Goal: Use online tool/utility: Utilize a website feature to perform a specific function

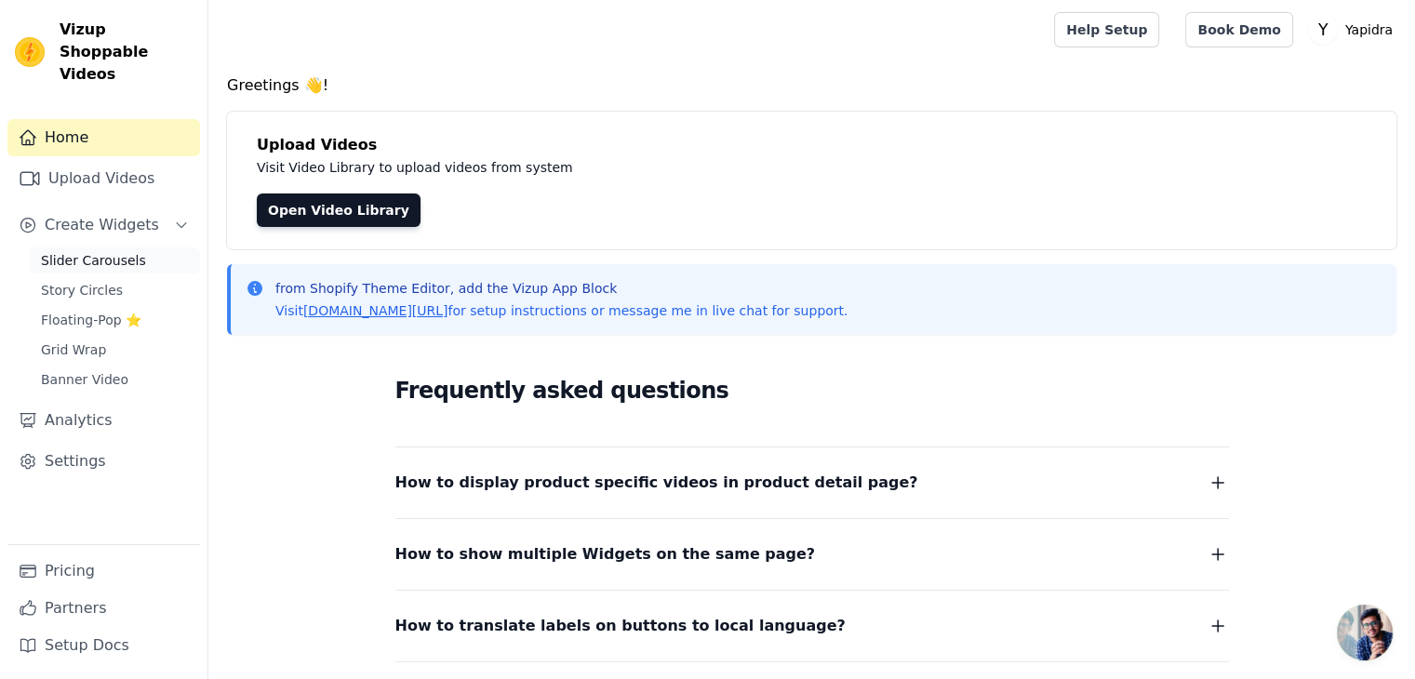
click at [109, 251] on span "Slider Carousels" at bounding box center [93, 260] width 105 height 19
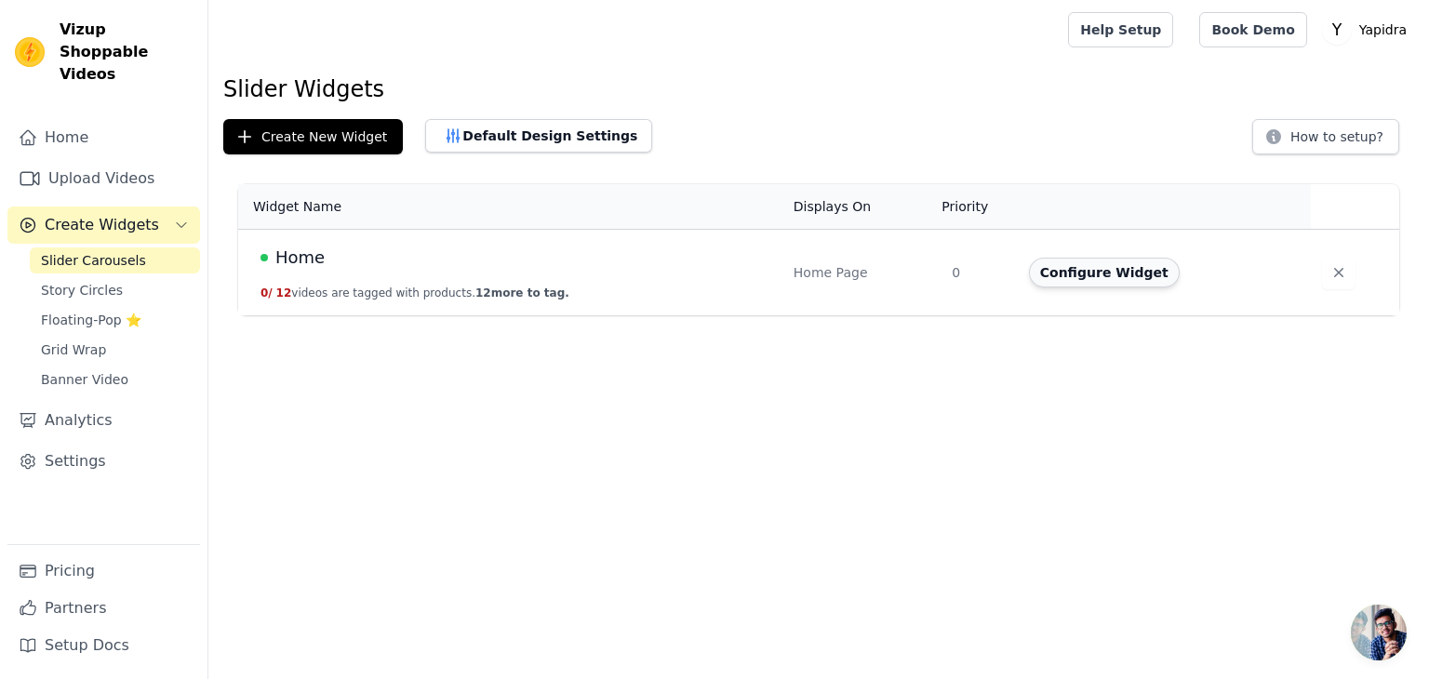
click at [1097, 273] on button "Configure Widget" at bounding box center [1104, 273] width 151 height 30
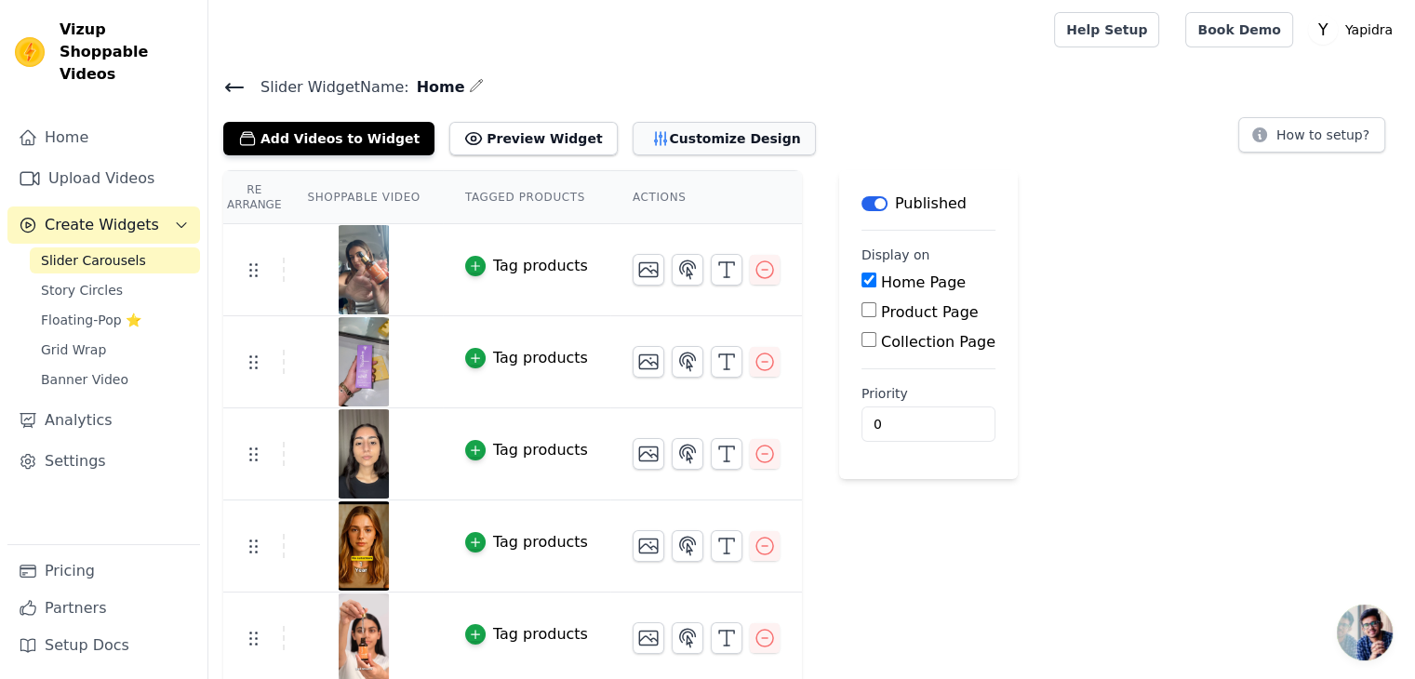
click at [632, 129] on button "Customize Design" at bounding box center [723, 138] width 183 height 33
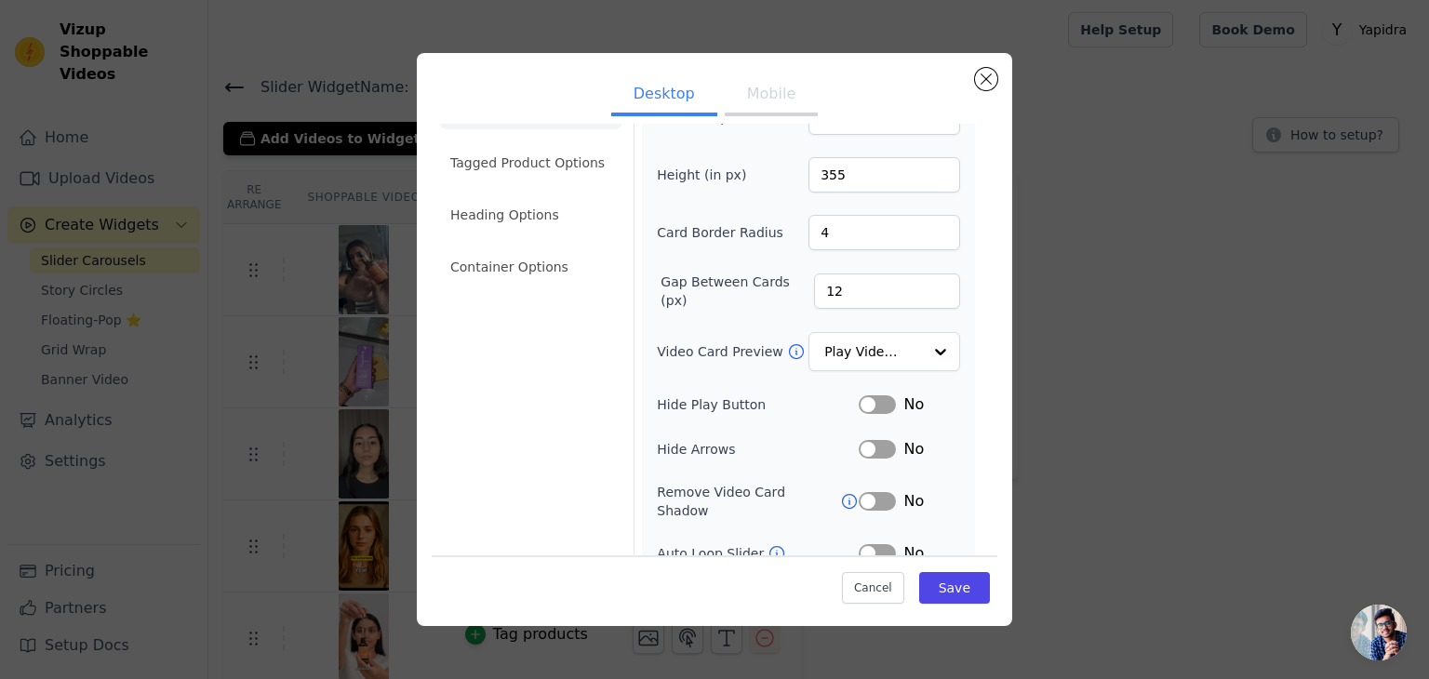
scroll to position [93, 0]
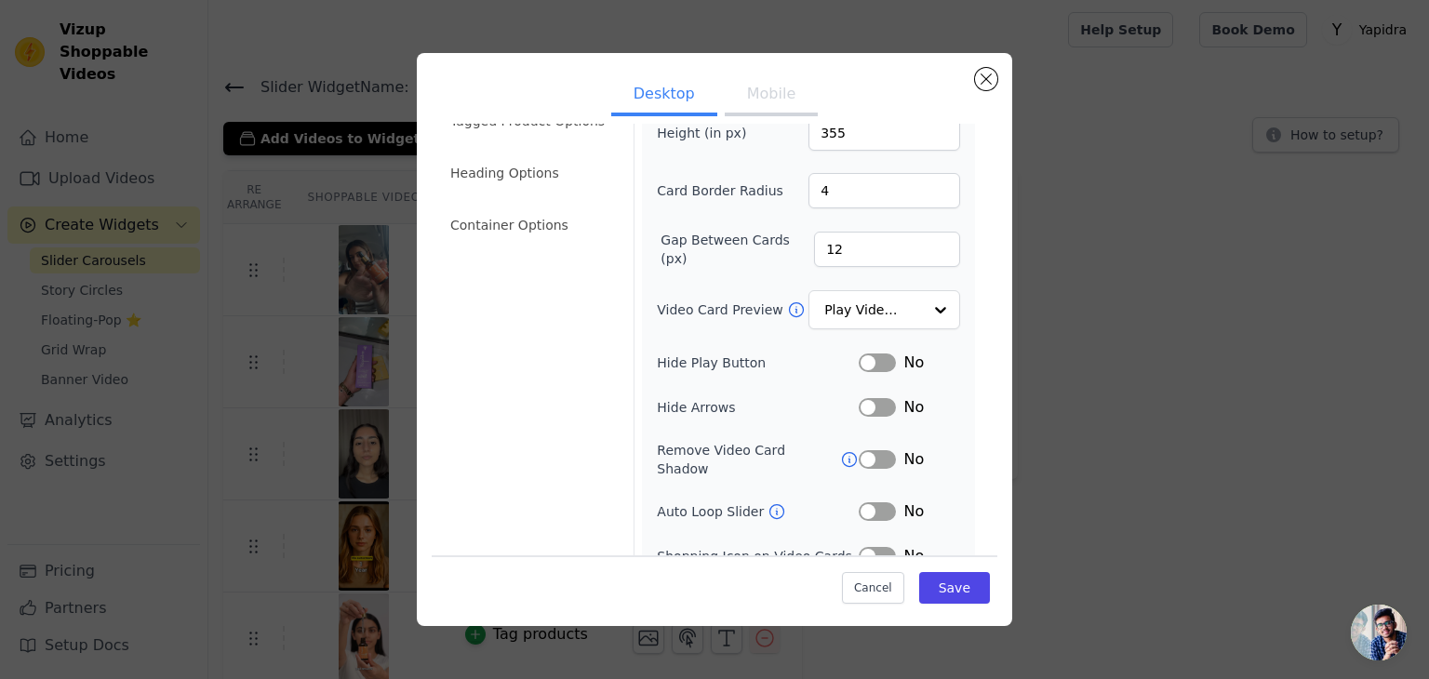
click at [867, 353] on button "Label" at bounding box center [876, 362] width 37 height 19
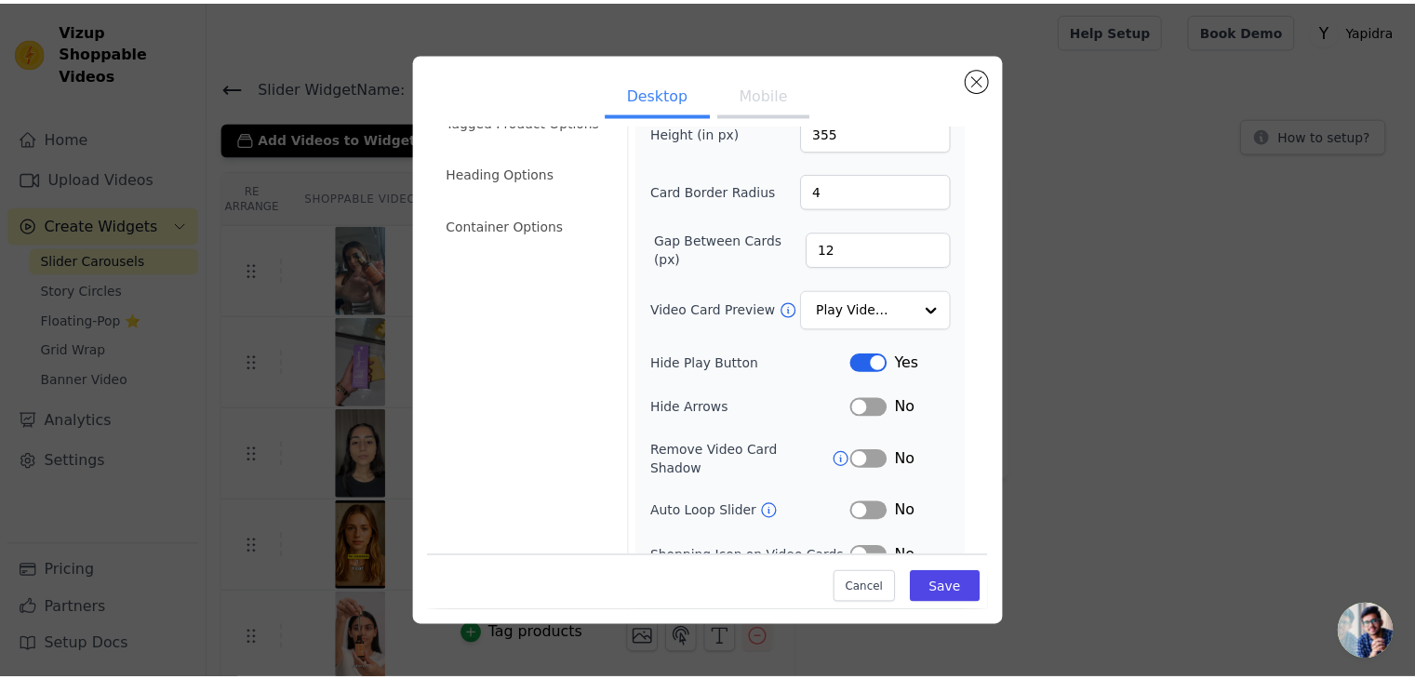
scroll to position [145, 0]
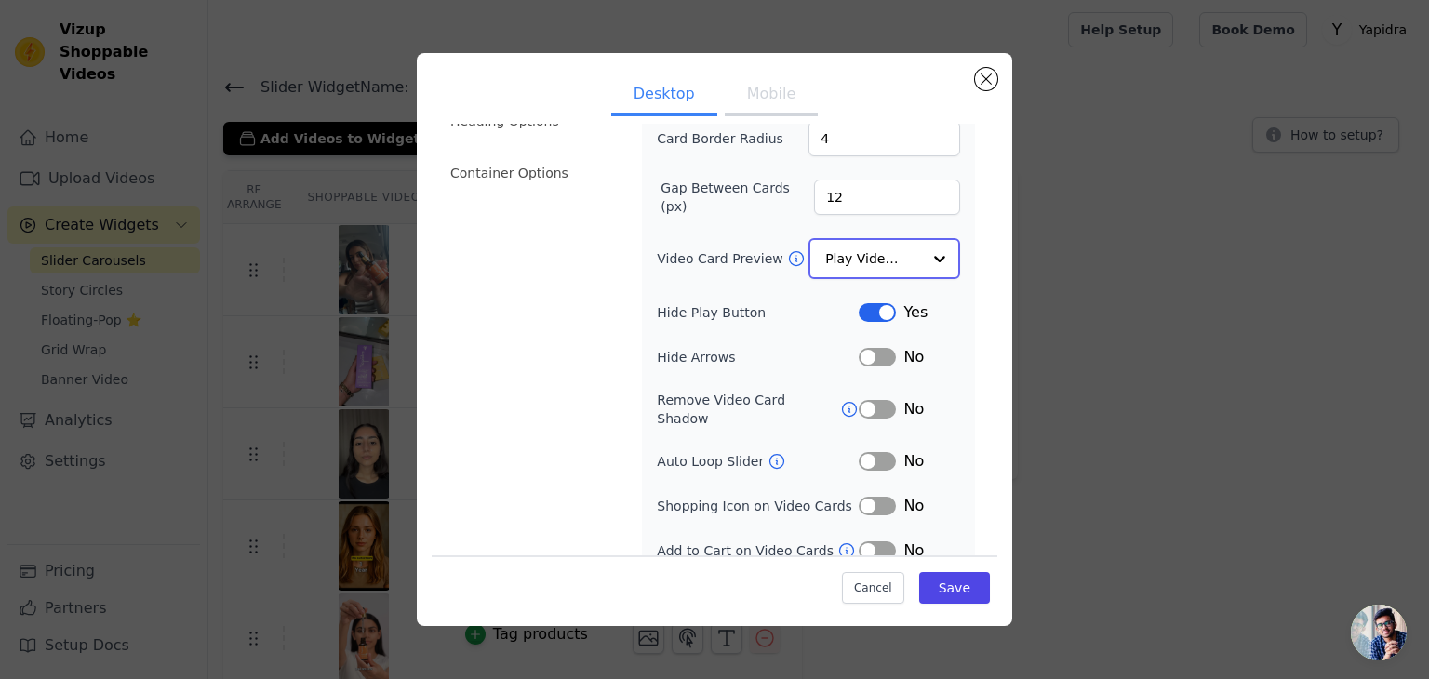
click at [878, 243] on input "Video Card Preview" at bounding box center [873, 258] width 96 height 37
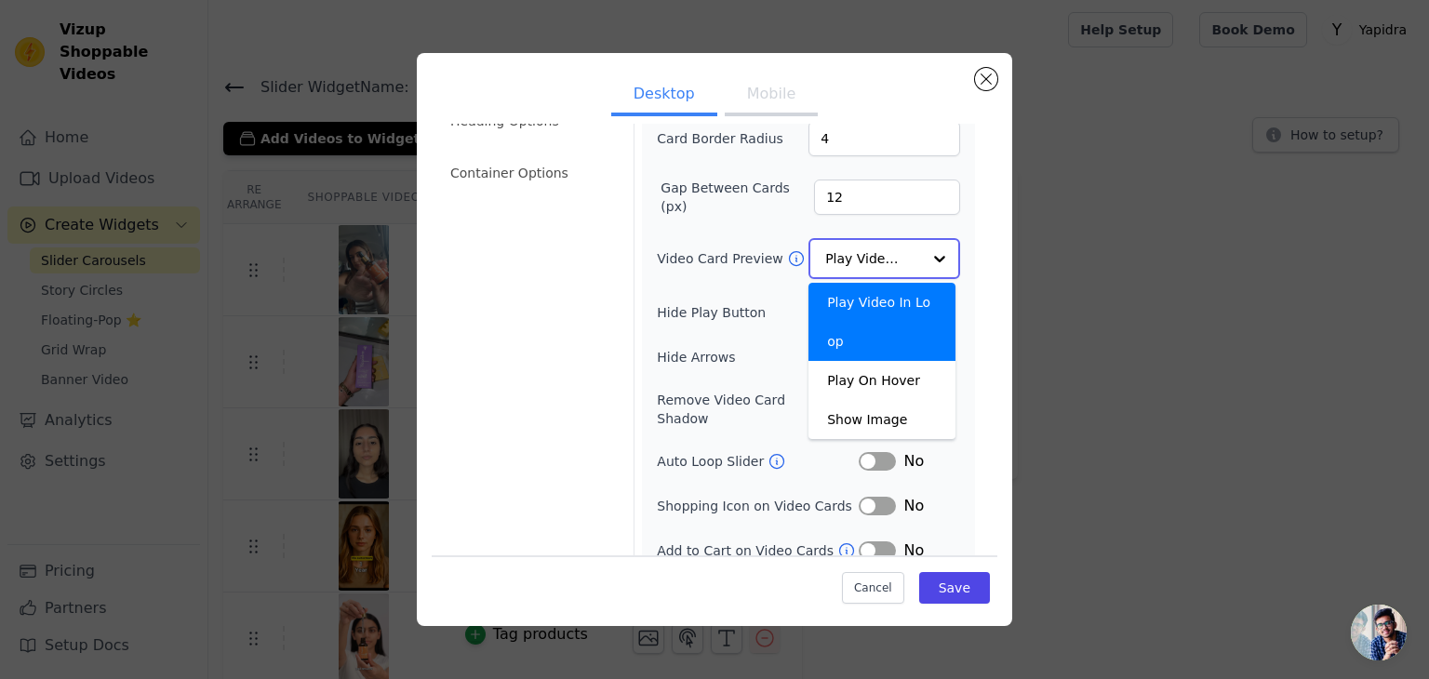
click at [878, 243] on input "Video Card Preview" at bounding box center [873, 258] width 96 height 37
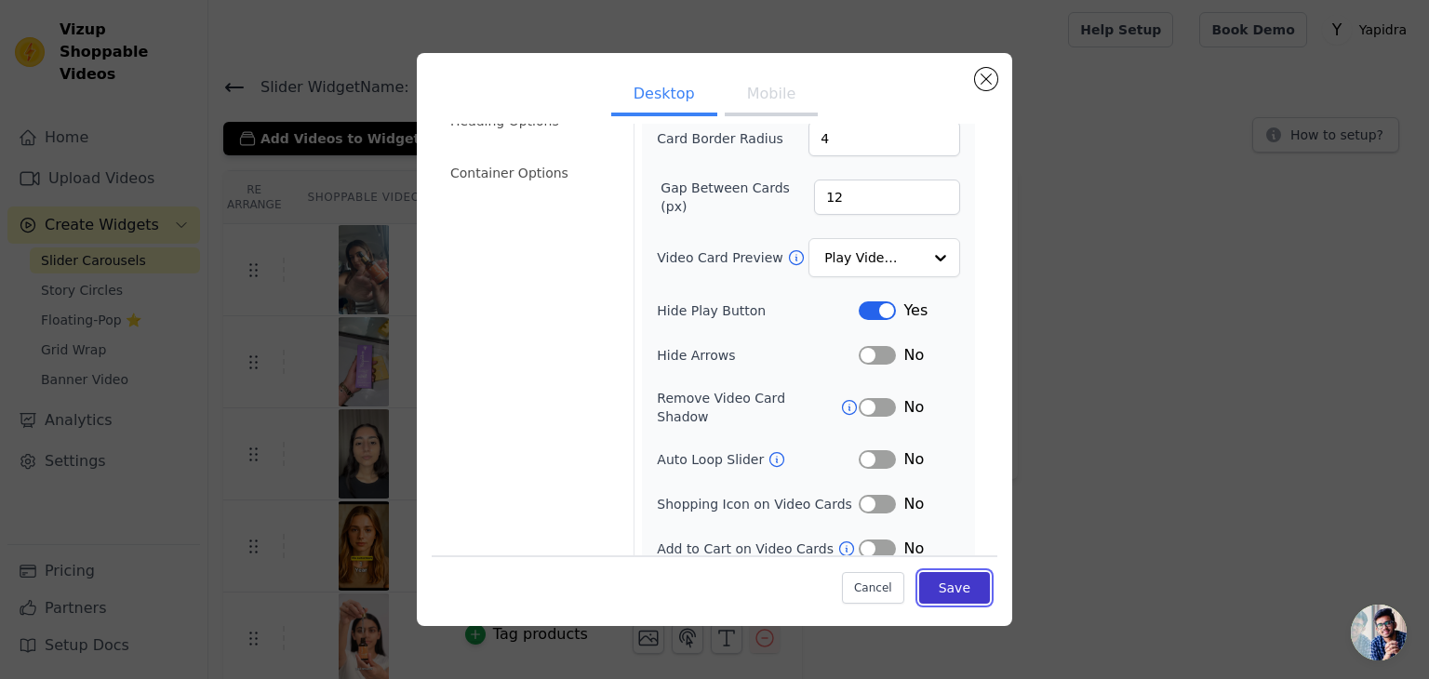
click at [937, 579] on button "Save" at bounding box center [954, 588] width 71 height 32
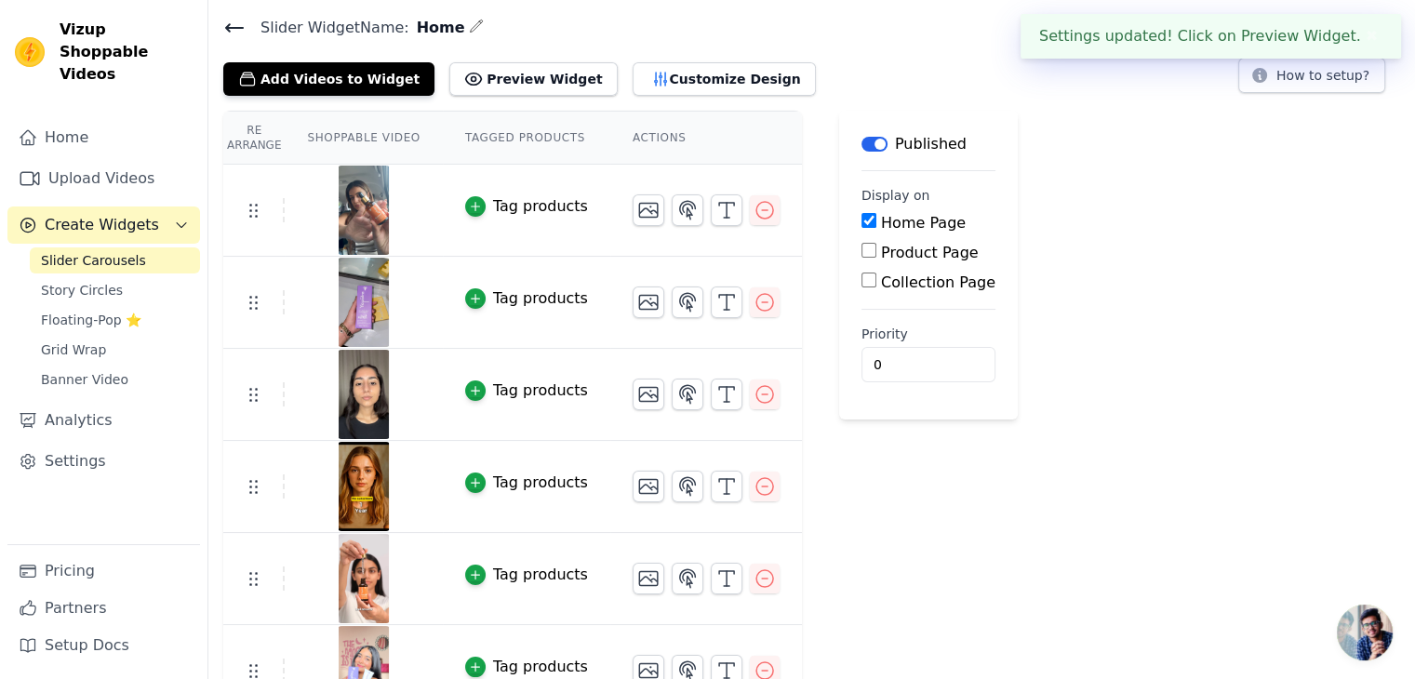
scroll to position [93, 0]
